Goal: Task Accomplishment & Management: Use online tool/utility

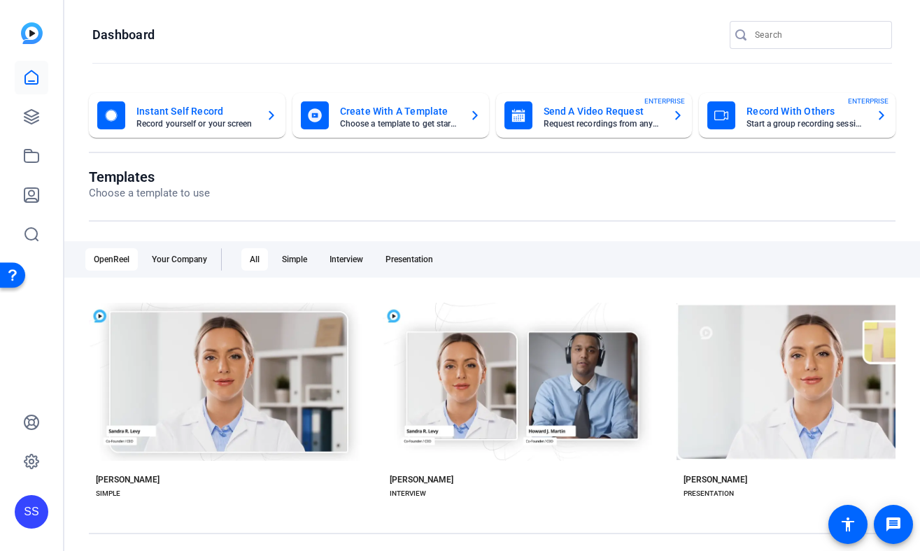
click at [32, 516] on div "SS" at bounding box center [32, 512] width 34 height 34
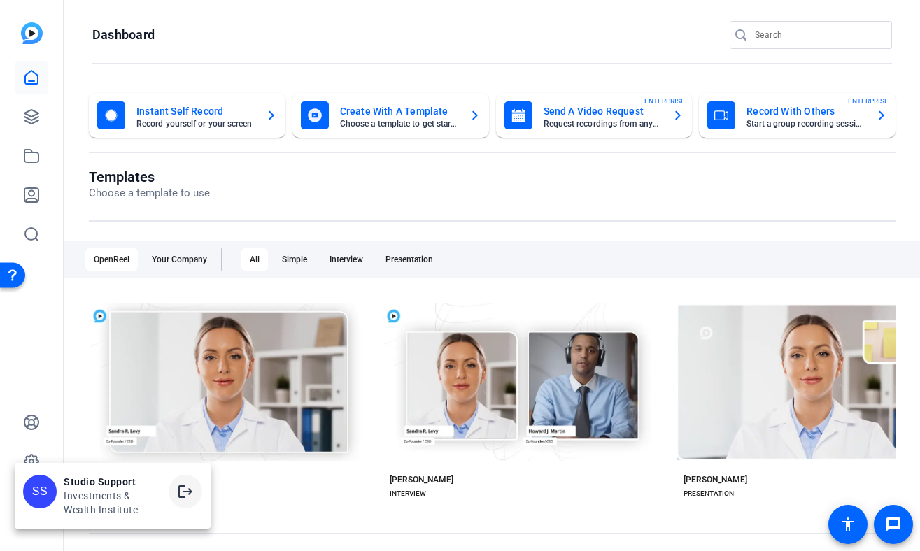
click at [184, 492] on mat-icon "logout" at bounding box center [185, 491] width 17 height 17
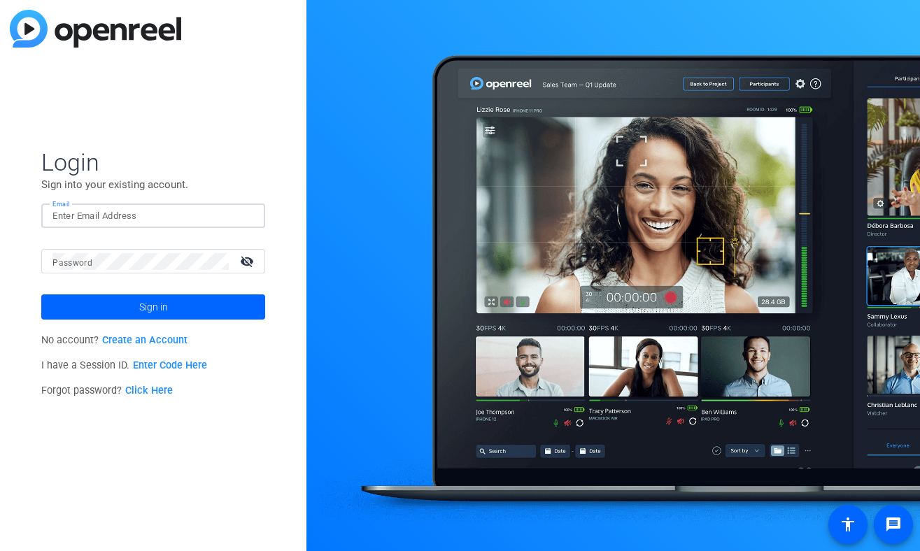
click at [180, 216] on input "Email" at bounding box center [152, 216] width 201 height 17
click at [257, 216] on div "Email" at bounding box center [153, 216] width 224 height 24
click at [238, 216] on img at bounding box center [242, 216] width 10 height 17
type input "studiosupport+1@openreel.com"
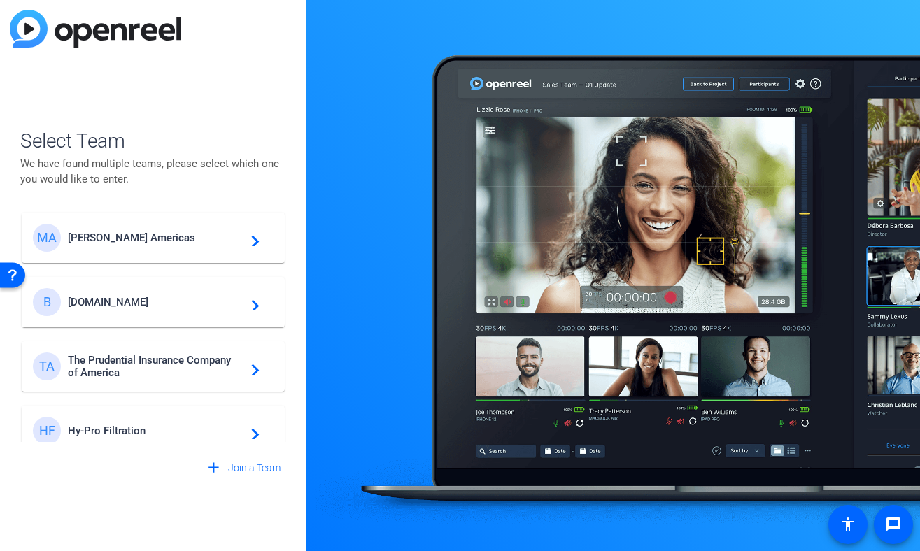
click at [163, 254] on mat-card-content "MA Messer Americas navigate_next" at bounding box center [153, 238] width 263 height 50
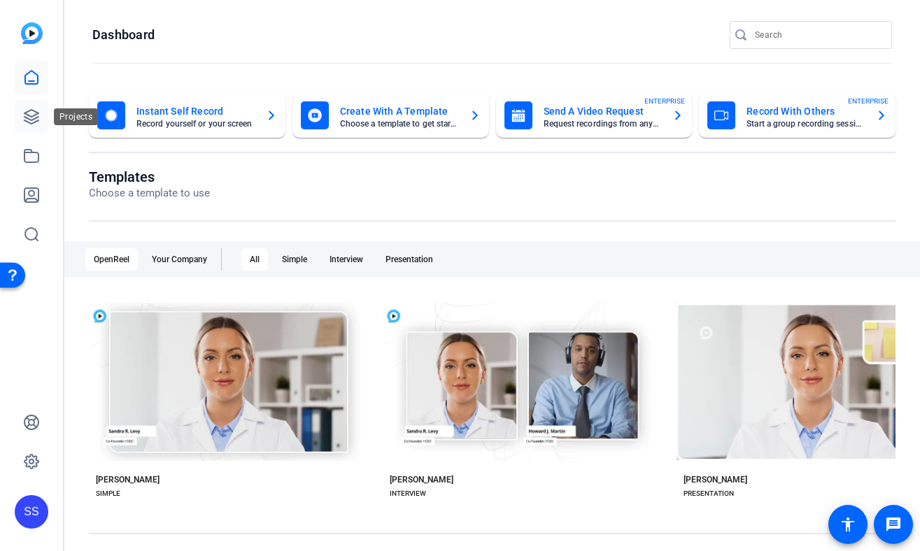
click at [23, 117] on icon at bounding box center [31, 116] width 17 height 17
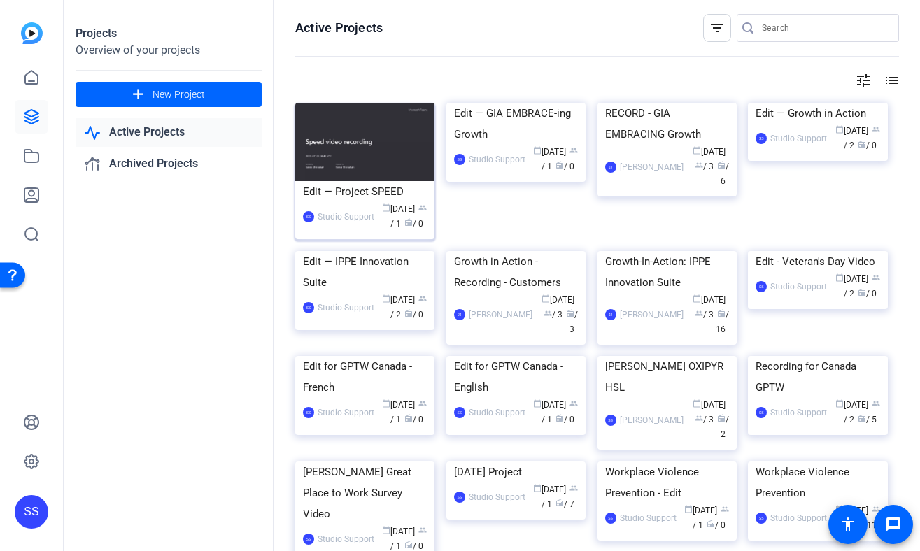
click at [351, 200] on div "Edit — Project SPEED" at bounding box center [365, 191] width 124 height 21
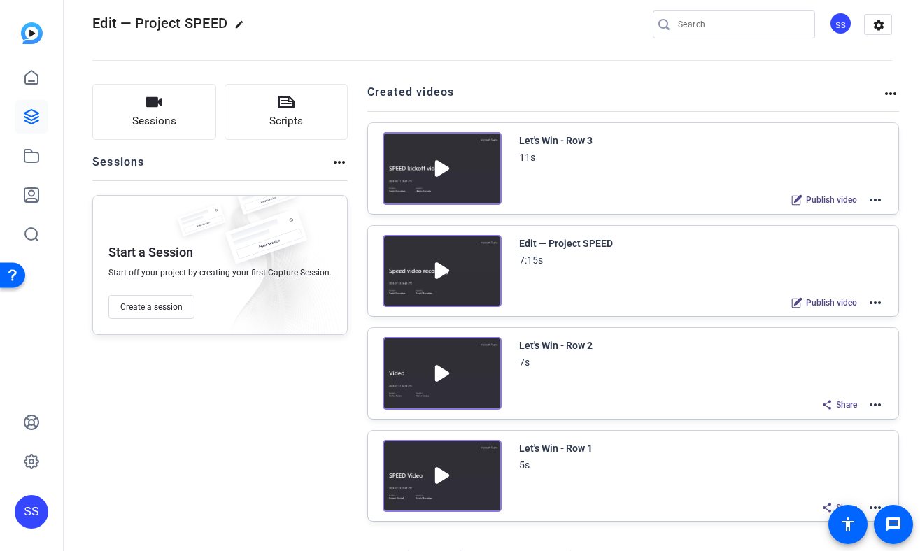
scroll to position [24, 0]
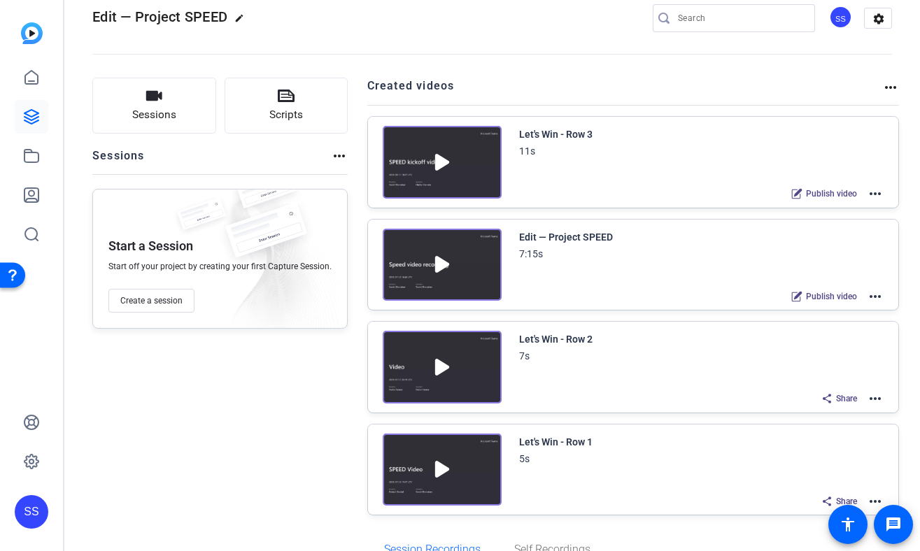
click at [878, 194] on mat-icon "more_horiz" at bounding box center [875, 193] width 17 height 17
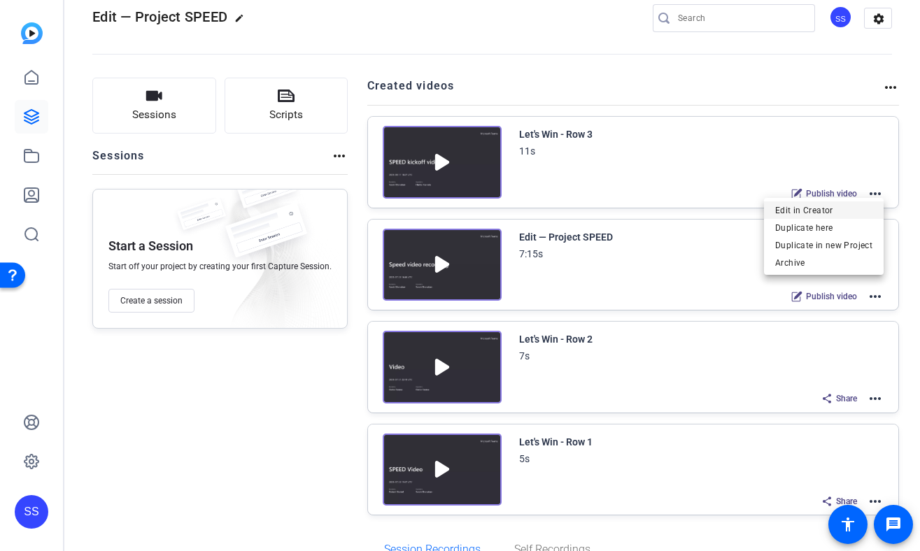
click at [807, 209] on span "Edit in Creator" at bounding box center [823, 210] width 97 height 17
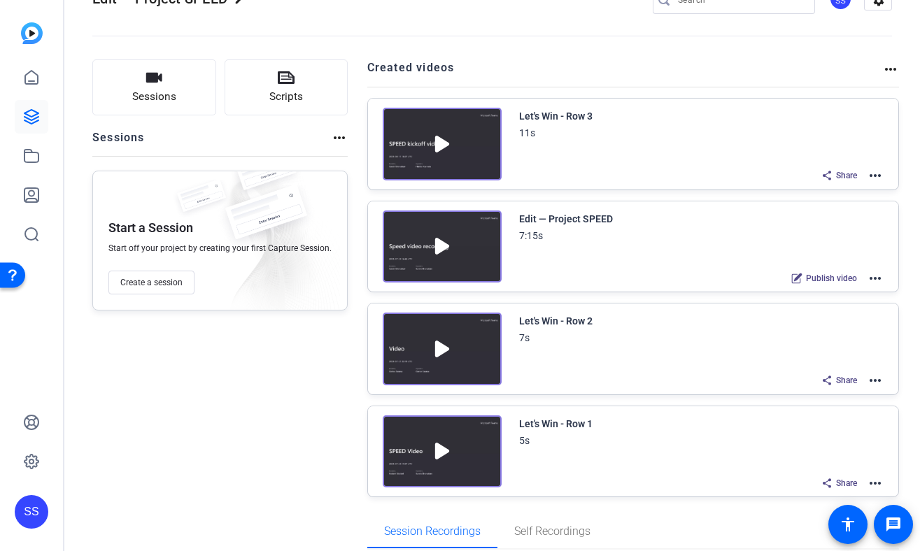
scroll to position [47, 0]
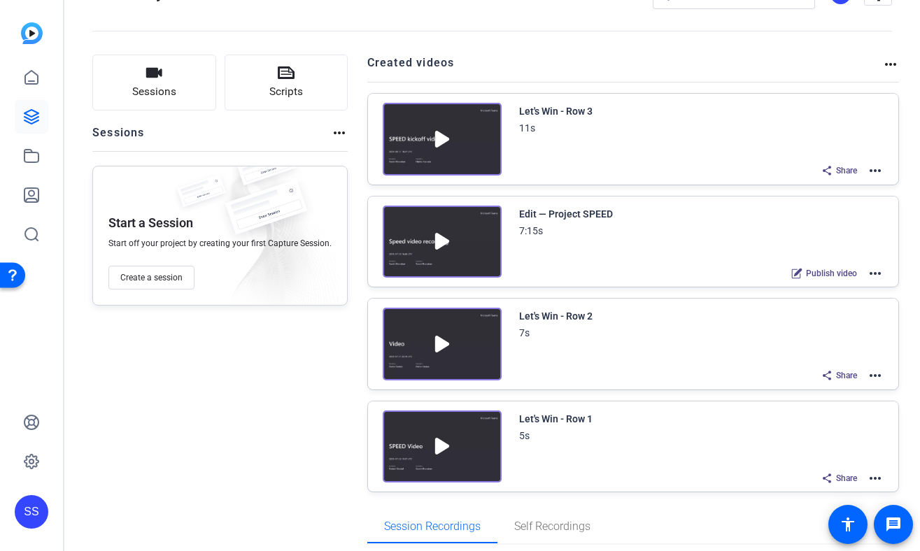
click at [872, 269] on mat-icon "more_horiz" at bounding box center [875, 273] width 17 height 17
click at [841, 292] on span "Edit in Creator" at bounding box center [823, 289] width 97 height 17
